Goal: Communication & Community: Answer question/provide support

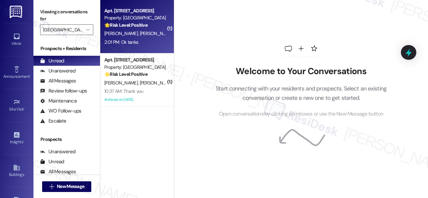
click at [162, 42] on div "2:01 PM: Ok tanks 2:01 PM: Ok tanks" at bounding box center [135, 42] width 63 height 8
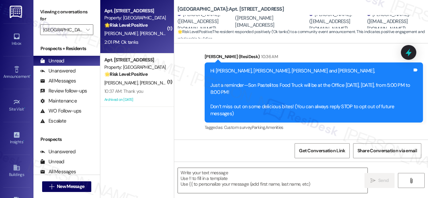
type textarea "Fetching suggested responses. Please feel free to read through the conversation…"
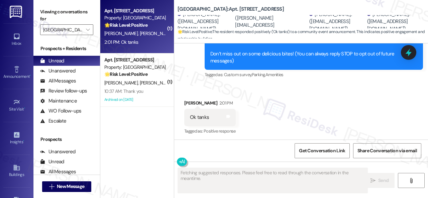
scroll to position [104, 0]
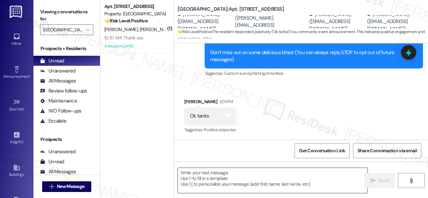
click at [236, 180] on textarea at bounding box center [273, 180] width 190 height 25
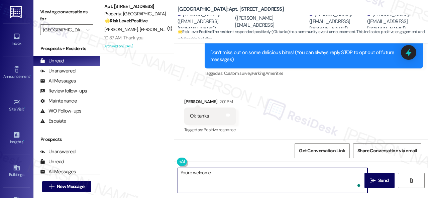
type textarea "You're welcome!"
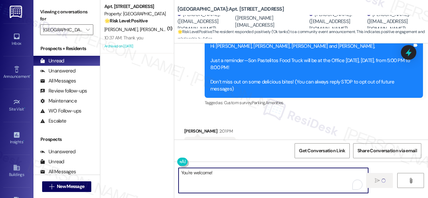
scroll to position [37, 0]
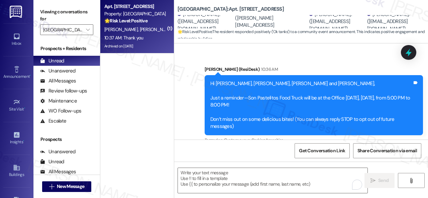
click at [140, 37] on div "10:37 AM: Thank you 10:37 AM: Thank you" at bounding box center [123, 38] width 39 height 6
type textarea "Fetching suggested responses. Please feel free to read through the conversation…"
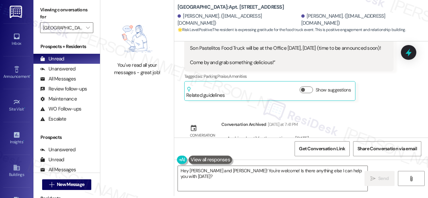
scroll to position [23801, 0]
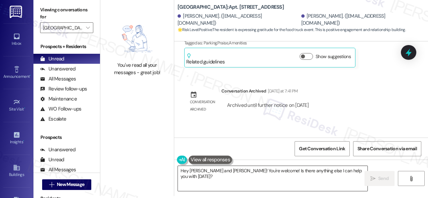
click at [221, 174] on textarea "Hey [PERSON_NAME] and [PERSON_NAME]! You're welcome! Is there anything else I c…" at bounding box center [273, 178] width 190 height 25
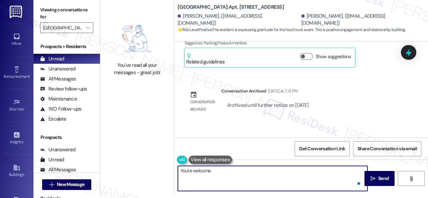
type textarea "You're welcome!"
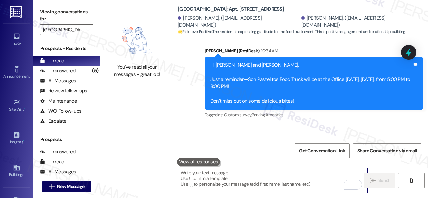
scroll to position [23914, 0]
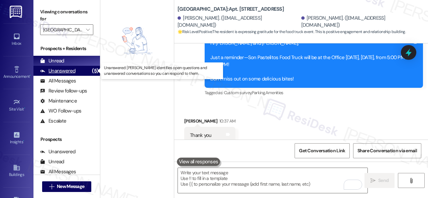
click at [66, 73] on div "Unanswered" at bounding box center [57, 71] width 35 height 7
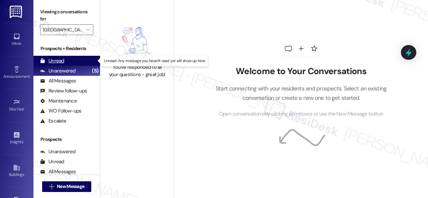
click at [59, 62] on div "Unread" at bounding box center [52, 60] width 24 height 7
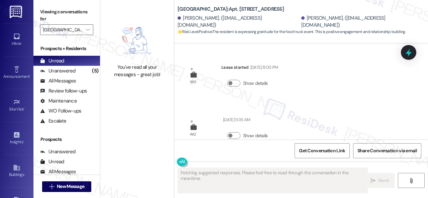
scroll to position [2, 0]
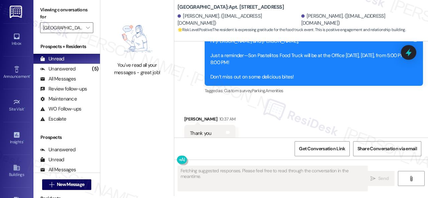
click at [126, 97] on div "You've read all your messages - great job!" at bounding box center [137, 97] width 74 height 198
click at [50, 70] on div "Unanswered" at bounding box center [57, 69] width 35 height 7
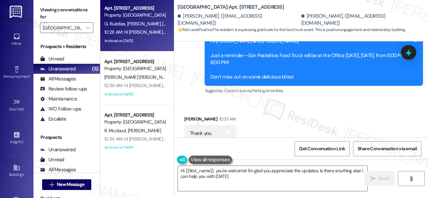
type textarea "Hi {{first_name}}, you're welcome! I'm glad you appreciate the updates. Is ther…"
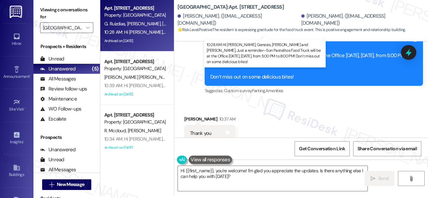
click at [137, 31] on div "10:28 AM: Hi [PERSON_NAME], Genesis, [PERSON_NAME] and [PERSON_NAME], Just a re…" at bounding box center [321, 32] width 435 height 6
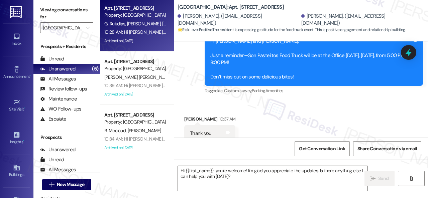
type textarea "Fetching suggested responses. Please feel free to read through the conversation…"
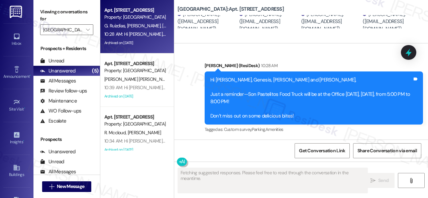
scroll to position [1400, 0]
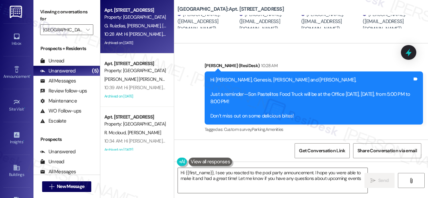
type textarea "Hi {{first_name}}, I see you reacted to the pool party announcement. I hope you…"
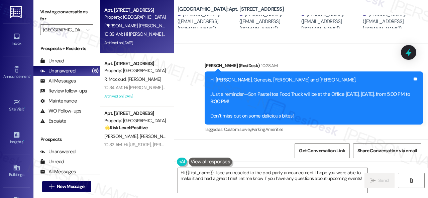
click at [146, 34] on div "10:39 AM: Hi [PERSON_NAME] and [PERSON_NAME], Just a reminder—Son Pastelitos Fo…" at bounding box center [295, 34] width 382 height 6
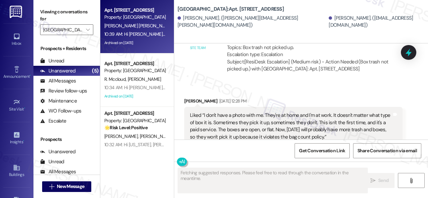
scroll to position [5413, 0]
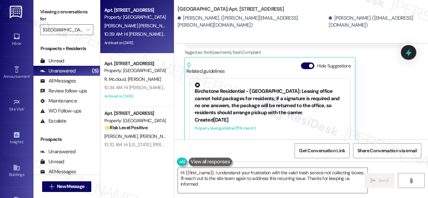
type textarea "Hi {{first_name}}, I understand your frustration with the valet trash service n…"
click at [380, 80] on div "[PERSON_NAME] [DATE] 12:28 PM Liked “I don't have a photo with me. They're at h…" at bounding box center [293, 77] width 218 height 157
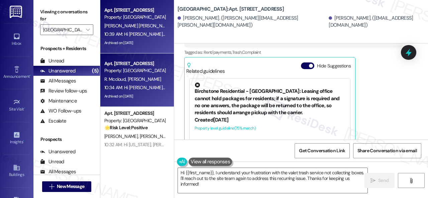
click at [144, 79] on div "[PERSON_NAME] [PERSON_NAME]" at bounding box center [135, 79] width 63 height 8
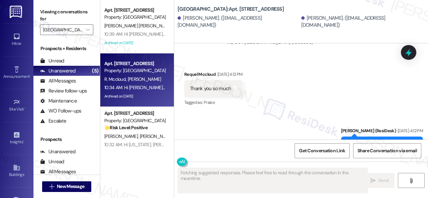
scroll to position [4006, 0]
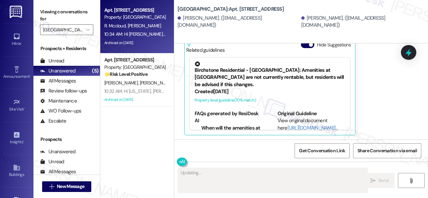
click at [378, 98] on div "[PERSON_NAME] [DATE] 12:23 PM Loved “[PERSON_NAME] ([GEOGRAPHIC_DATA]): Hi [PER…" at bounding box center [293, 43] width 218 height 186
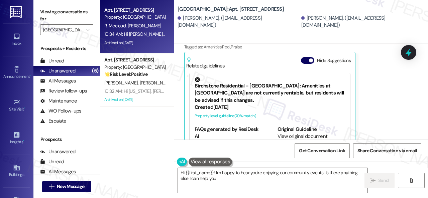
scroll to position [3939, 0]
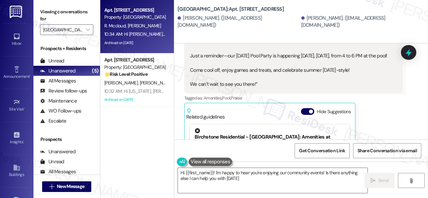
type textarea "Hi {{first_name}}! I'm happy to hear you're enjoying our community events! Is t…"
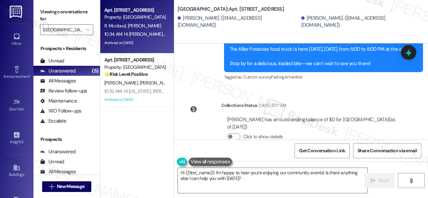
scroll to position [4507, 0]
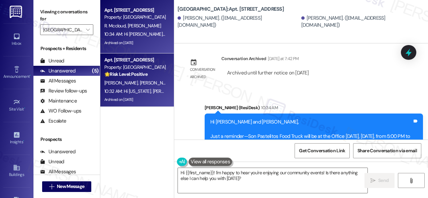
click at [142, 87] on div "10:32 AM: Hi [US_STATE], [PERSON_NAME] and [PERSON_NAME], Just a reminder—Son P…" at bounding box center [135, 91] width 63 height 8
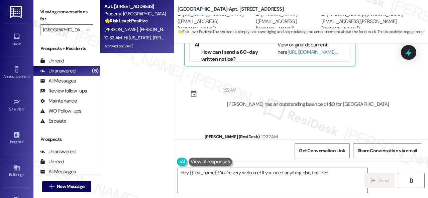
scroll to position [13019, 0]
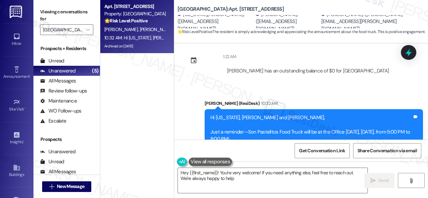
type textarea "Hey {{first_name}}! You're very welcome! If you need anything else, feel free t…"
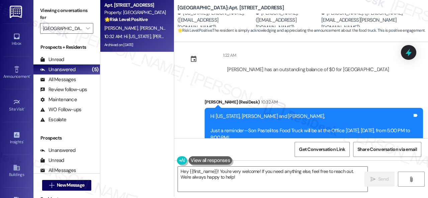
scroll to position [2, 0]
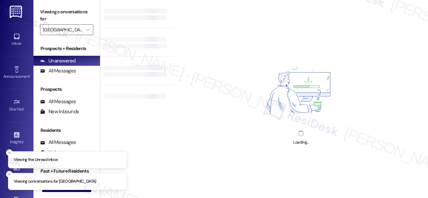
type input "[GEOGRAPHIC_DATA]"
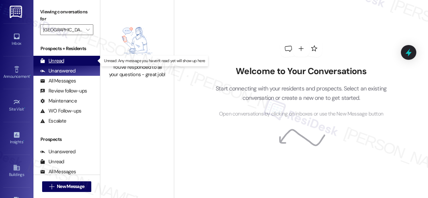
click at [60, 62] on div "Unread" at bounding box center [52, 60] width 24 height 7
